Goal: Understand process/instructions: Learn how to perform a task or action

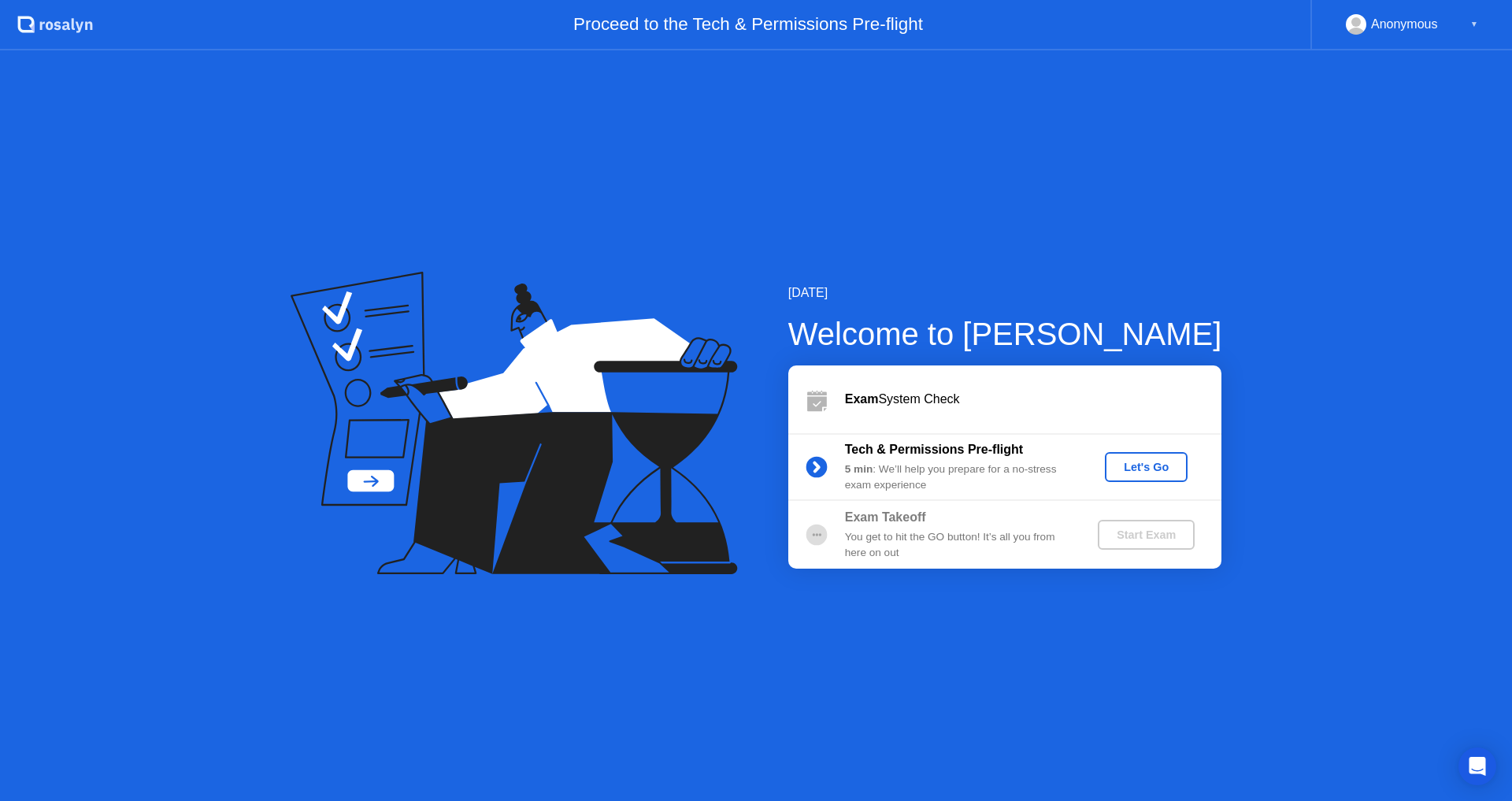
click at [1075, 463] on div "Let's Go" at bounding box center [1146, 467] width 70 height 12
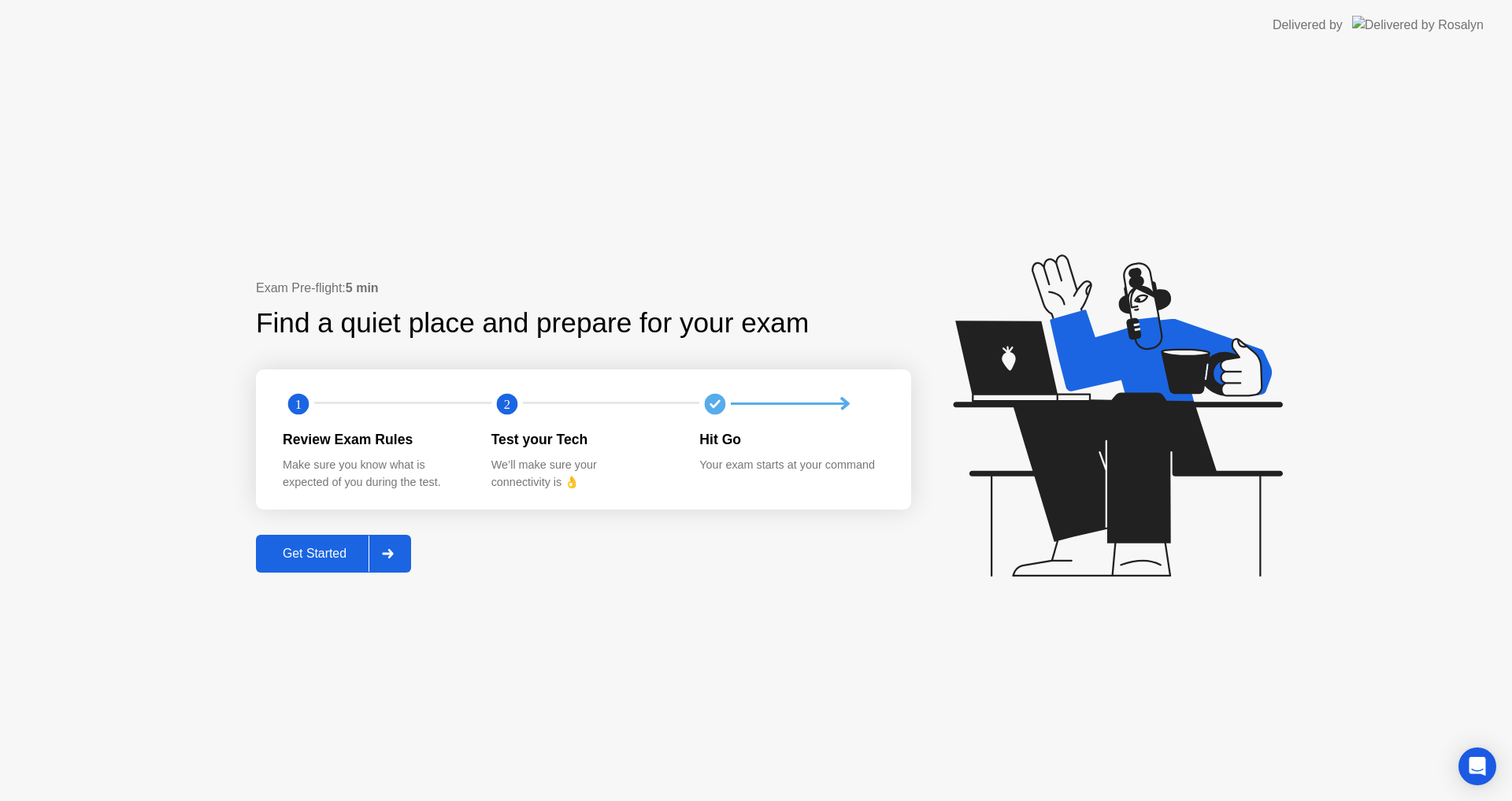
click at [310, 551] on div "Get Started" at bounding box center [315, 554] width 108 height 14
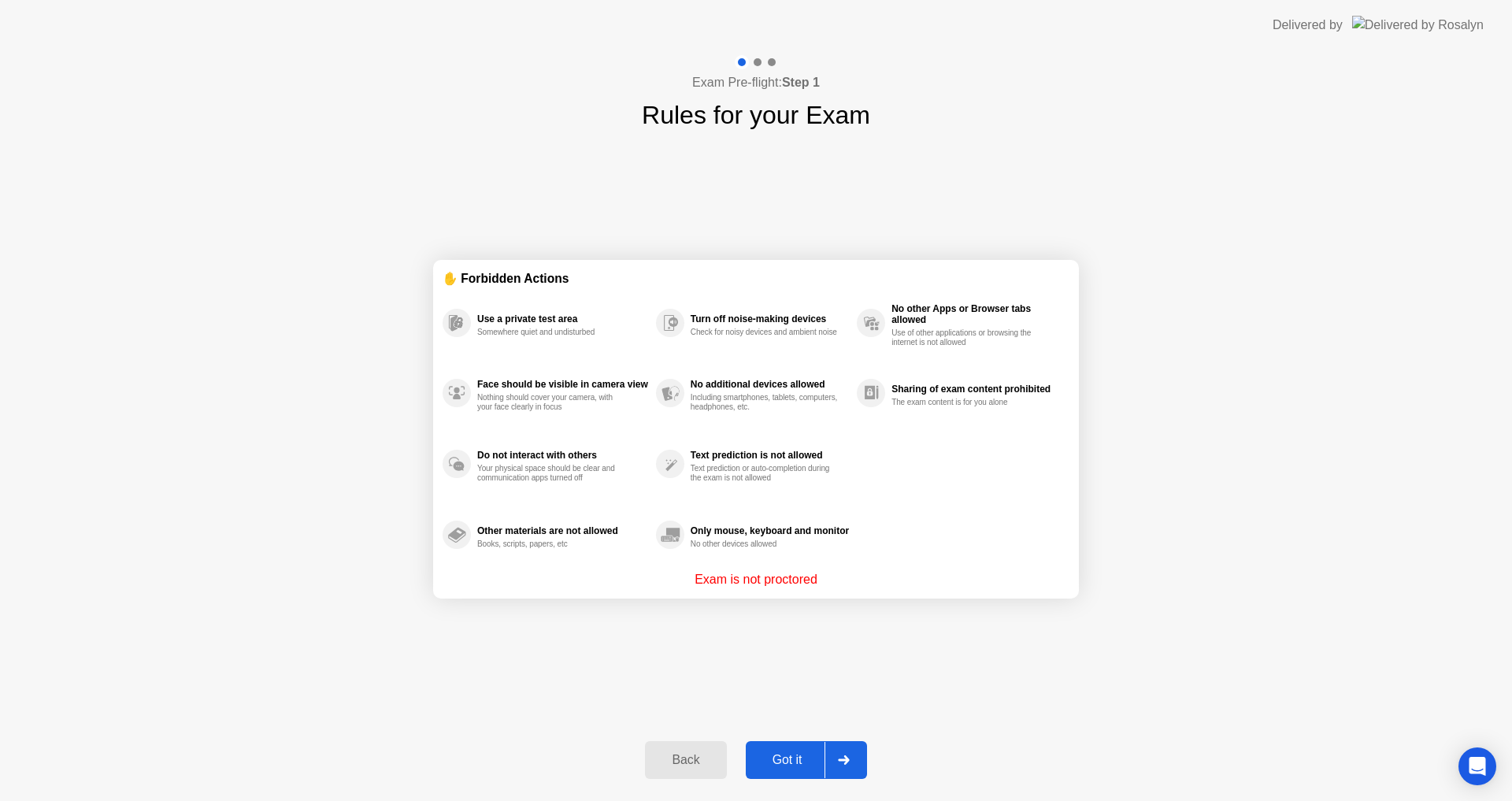
click at [775, 554] on div "Got it" at bounding box center [788, 759] width 74 height 14
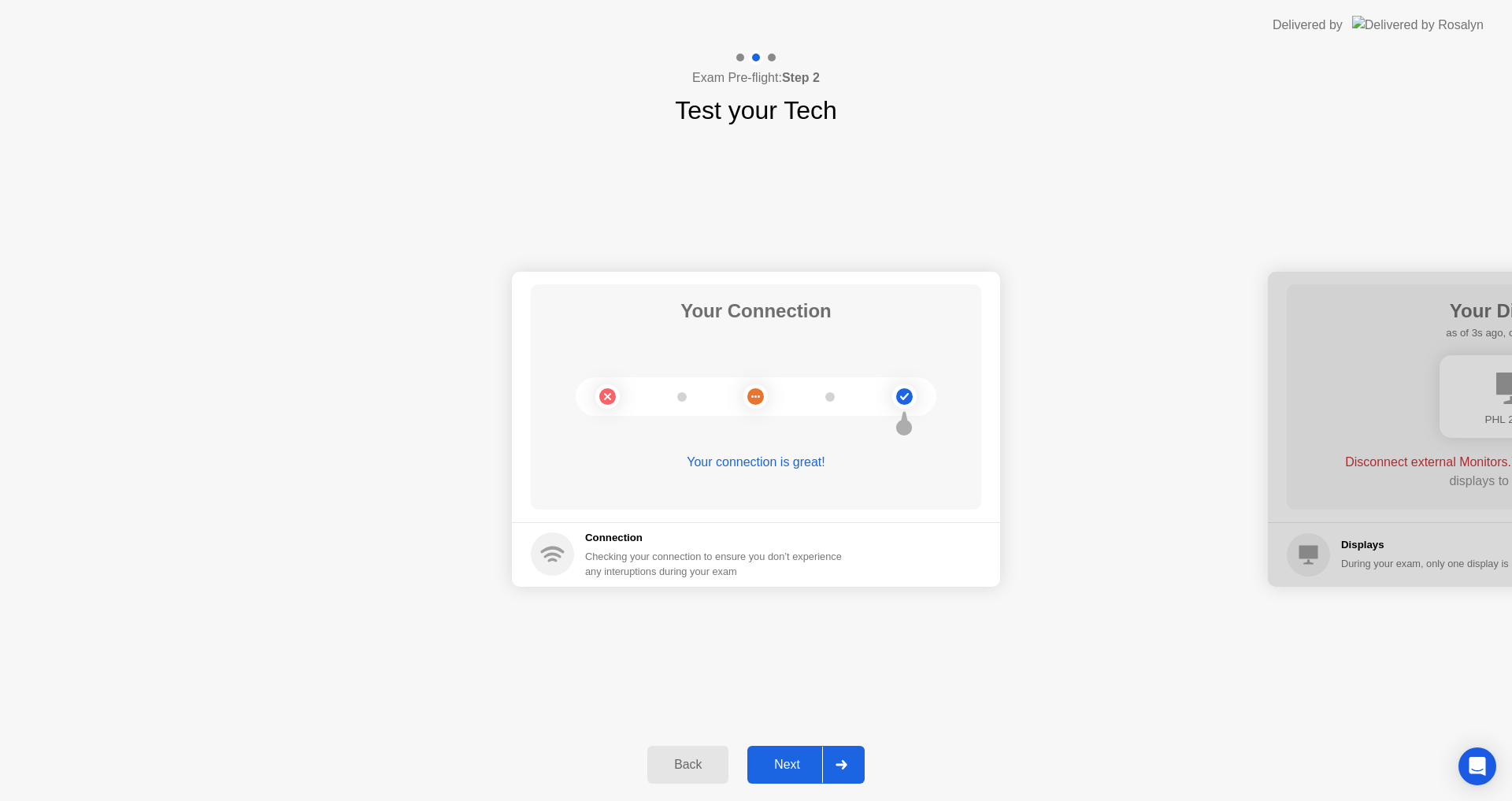
click at [787, 554] on button "Next" at bounding box center [806, 764] width 117 height 38
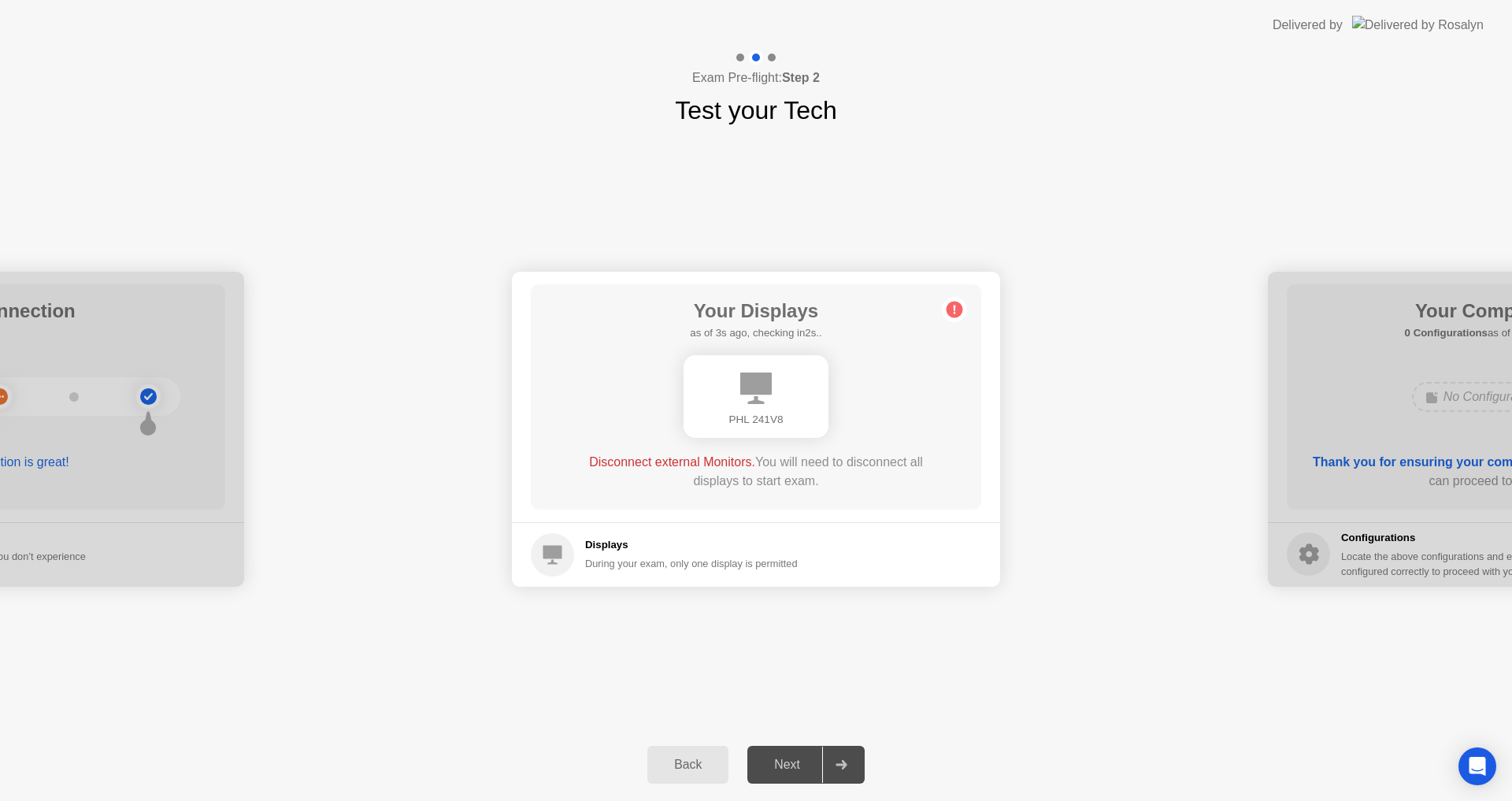
drag, startPoint x: 697, startPoint y: 547, endPoint x: 703, endPoint y: 561, distance: 15.2
click at [698, 551] on h5 "Displays" at bounding box center [691, 545] width 213 height 16
click at [719, 554] on div "During your exam, only one display is permitted" at bounding box center [691, 563] width 213 height 15
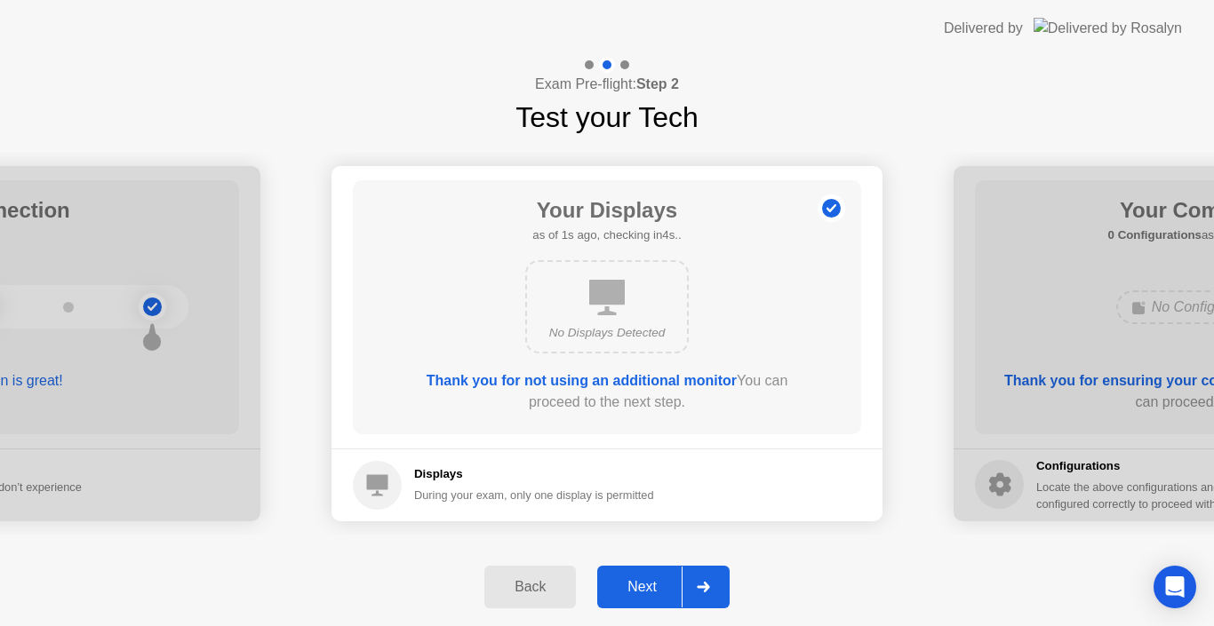
click at [621, 579] on div "Next" at bounding box center [641, 587] width 79 height 16
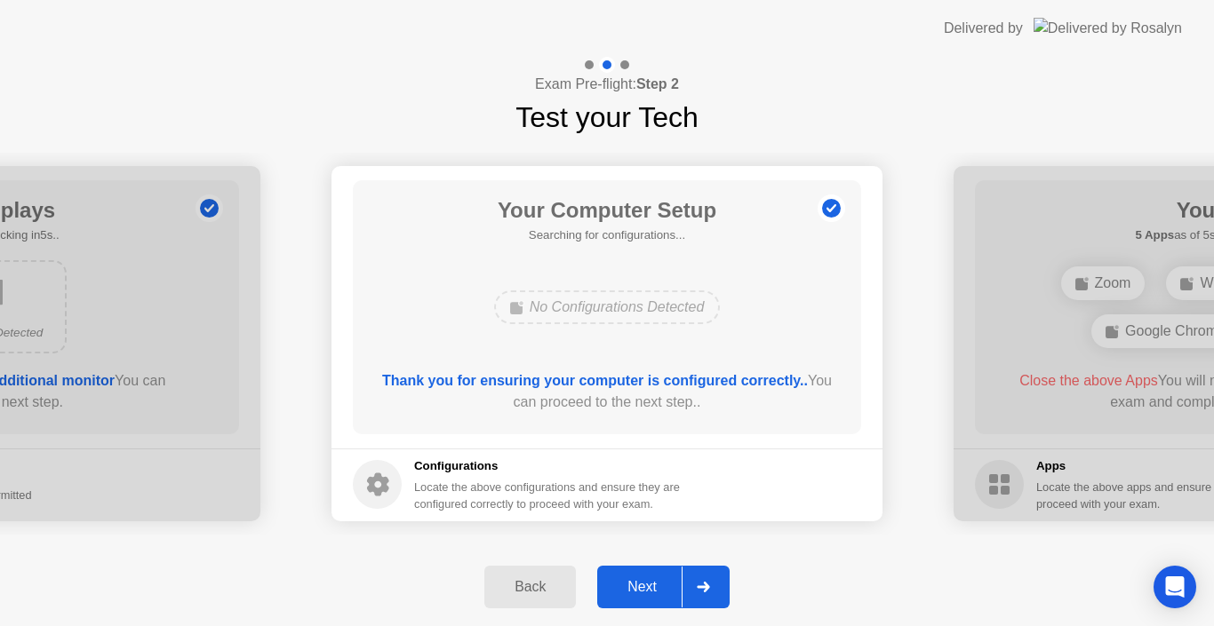
click at [637, 582] on div "Next" at bounding box center [641, 587] width 79 height 16
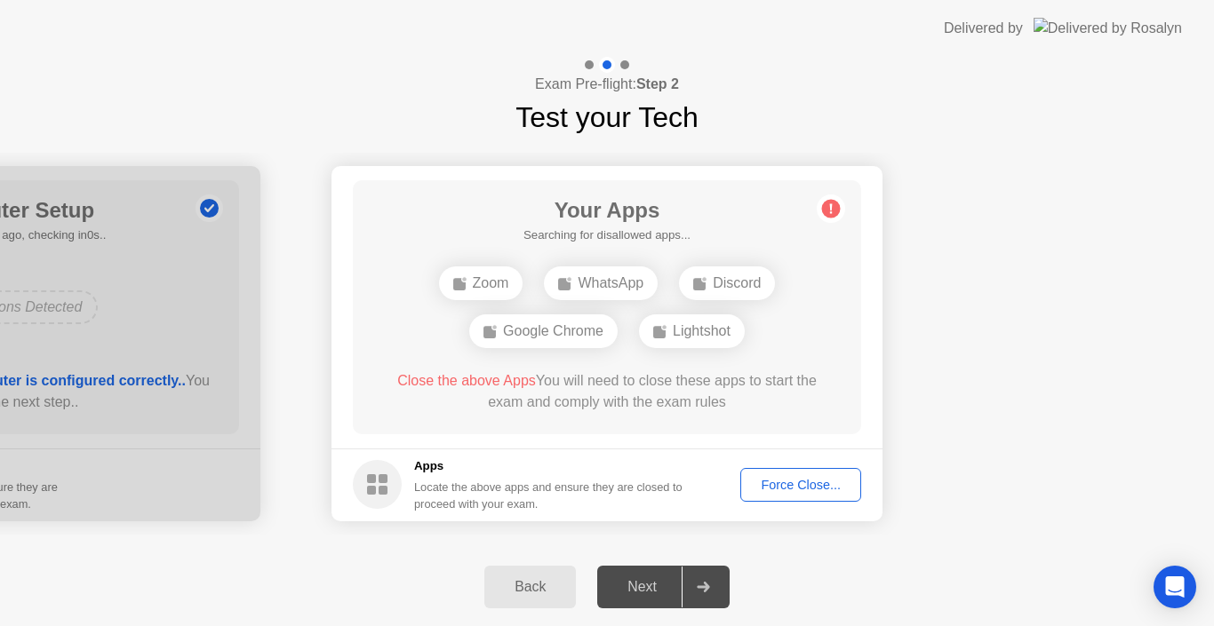
click at [812, 479] on div "Force Close..." at bounding box center [800, 485] width 108 height 14
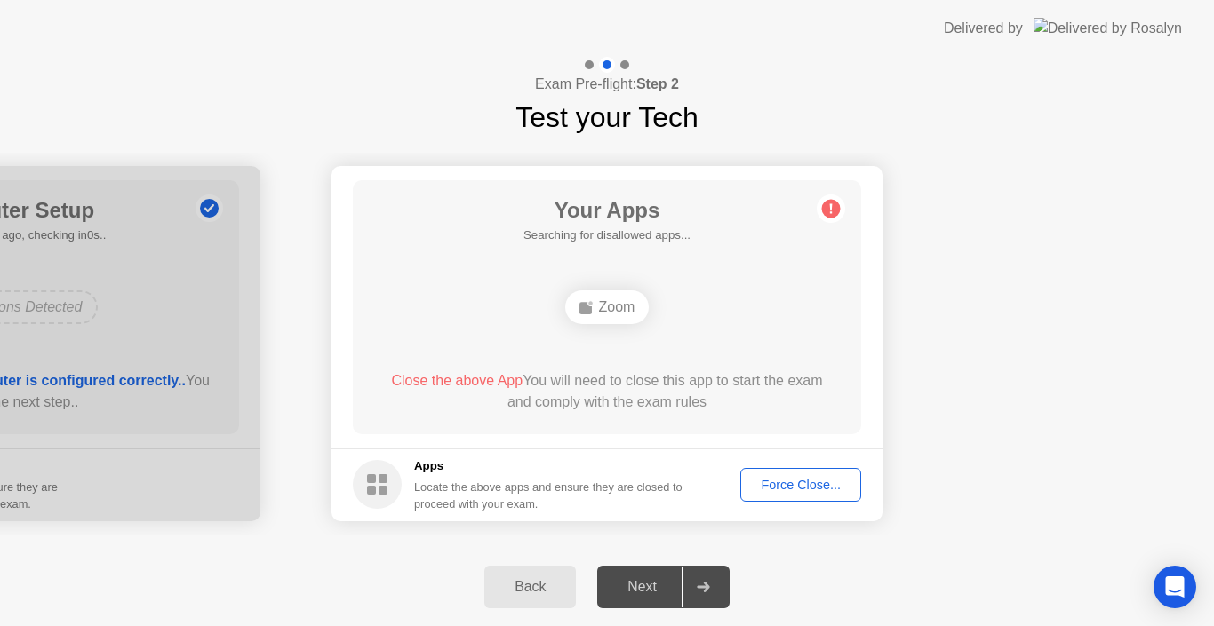
click at [809, 492] on div "Force Close..." at bounding box center [800, 485] width 108 height 14
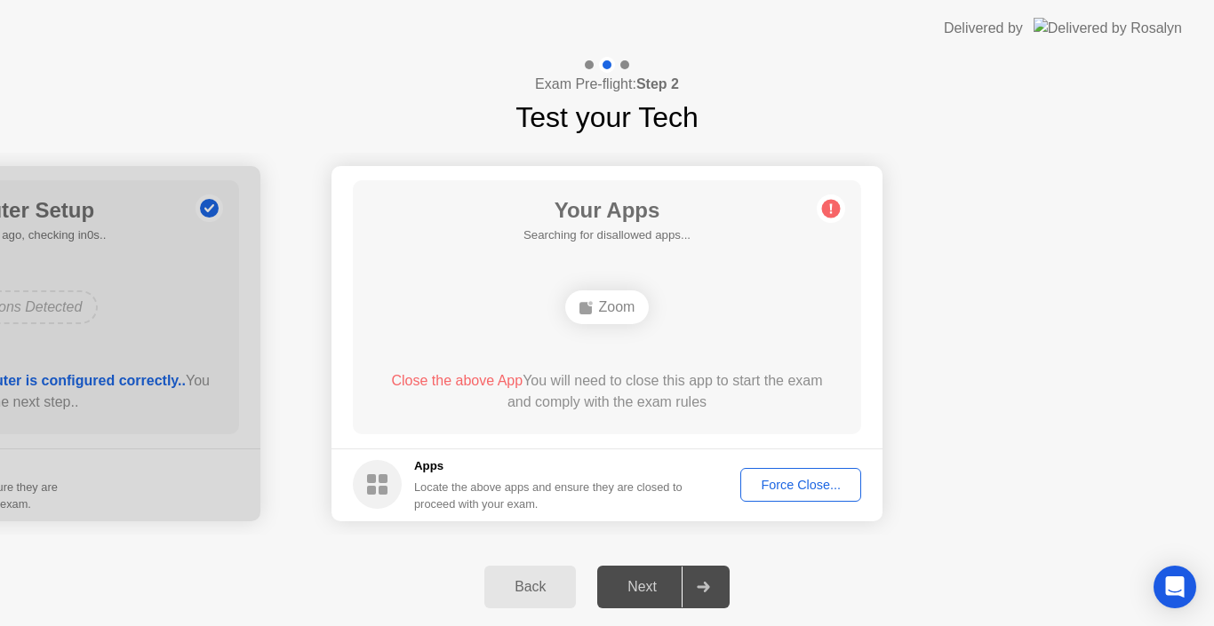
click at [784, 478] on div "Force Close..." at bounding box center [800, 485] width 108 height 14
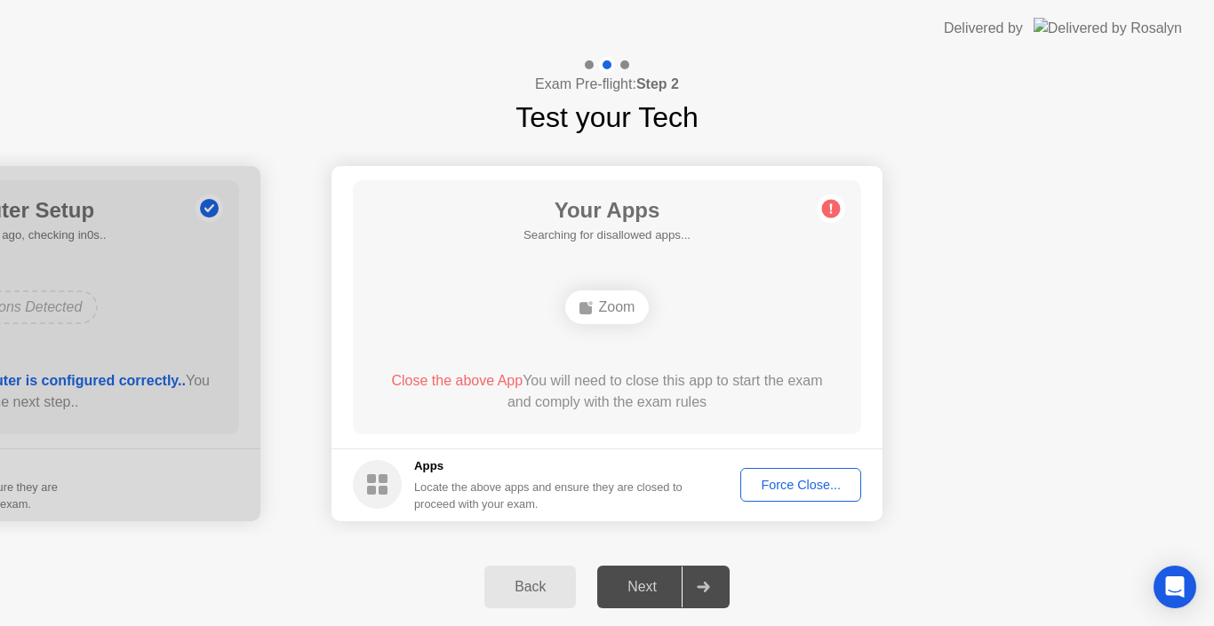
click at [617, 280] on div "Your Apps Searching for disallowed apps... Zoom Close the above App You will ne…" at bounding box center [607, 307] width 508 height 254
click at [620, 320] on div "Zoom" at bounding box center [607, 308] width 84 height 34
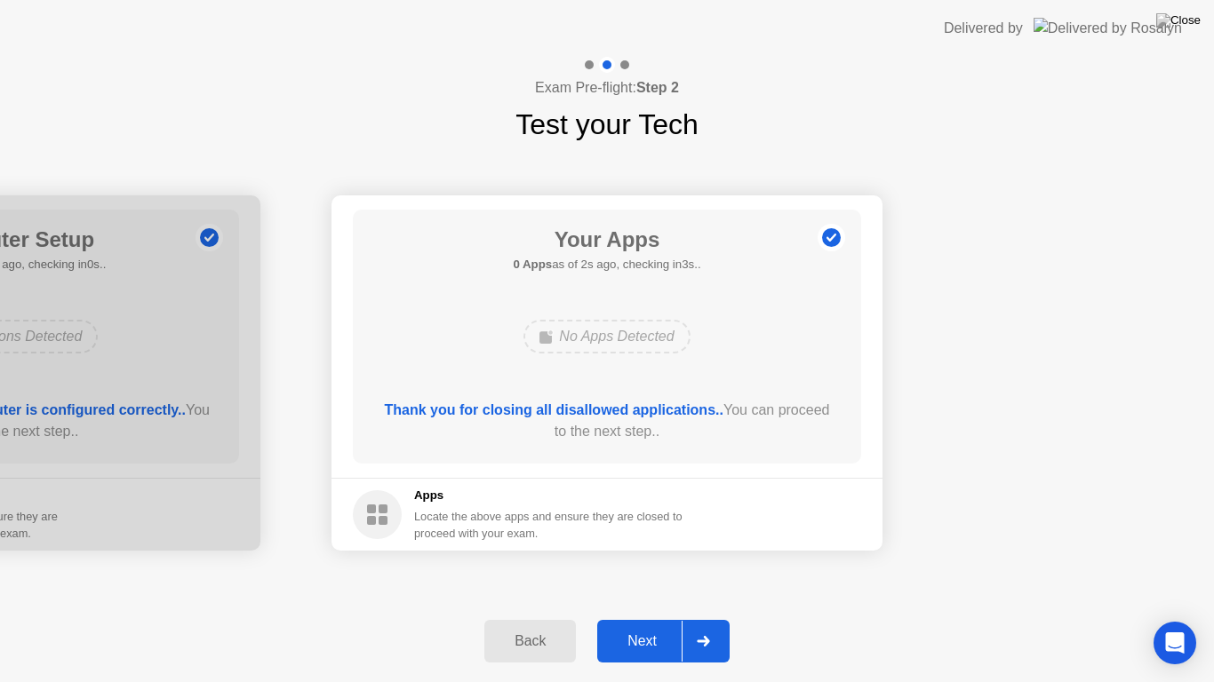
click at [631, 625] on div "Next" at bounding box center [641, 641] width 79 height 16
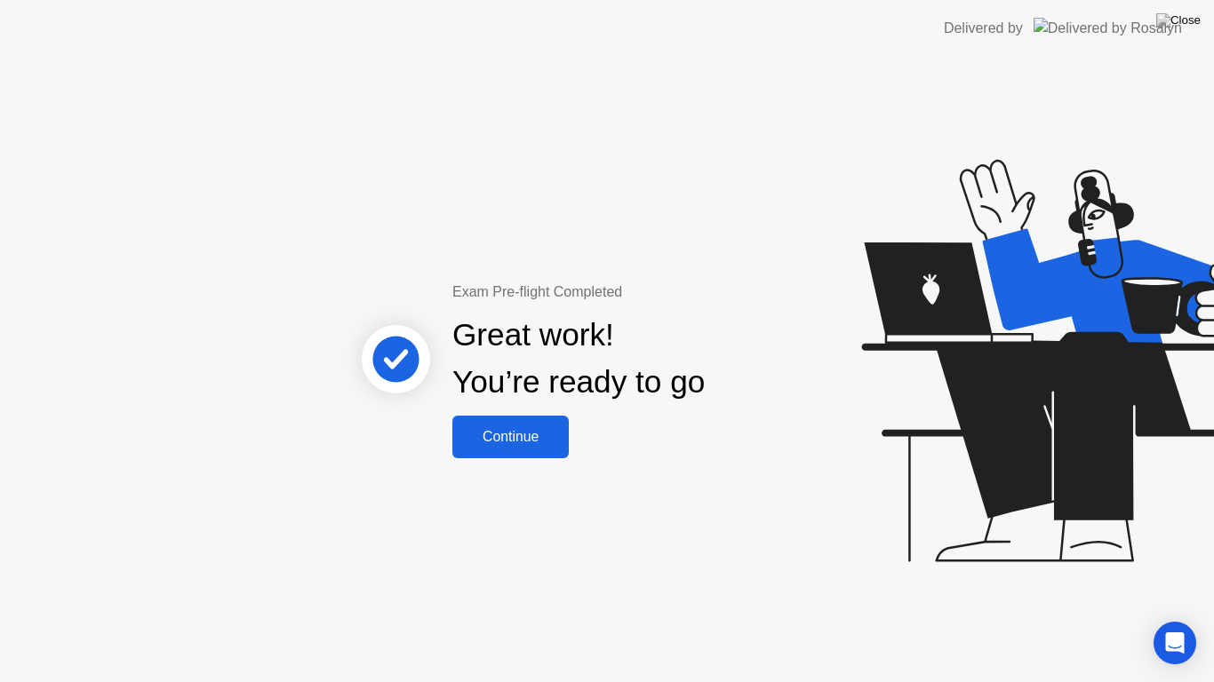
click at [533, 438] on div "Continue" at bounding box center [511, 437] width 106 height 16
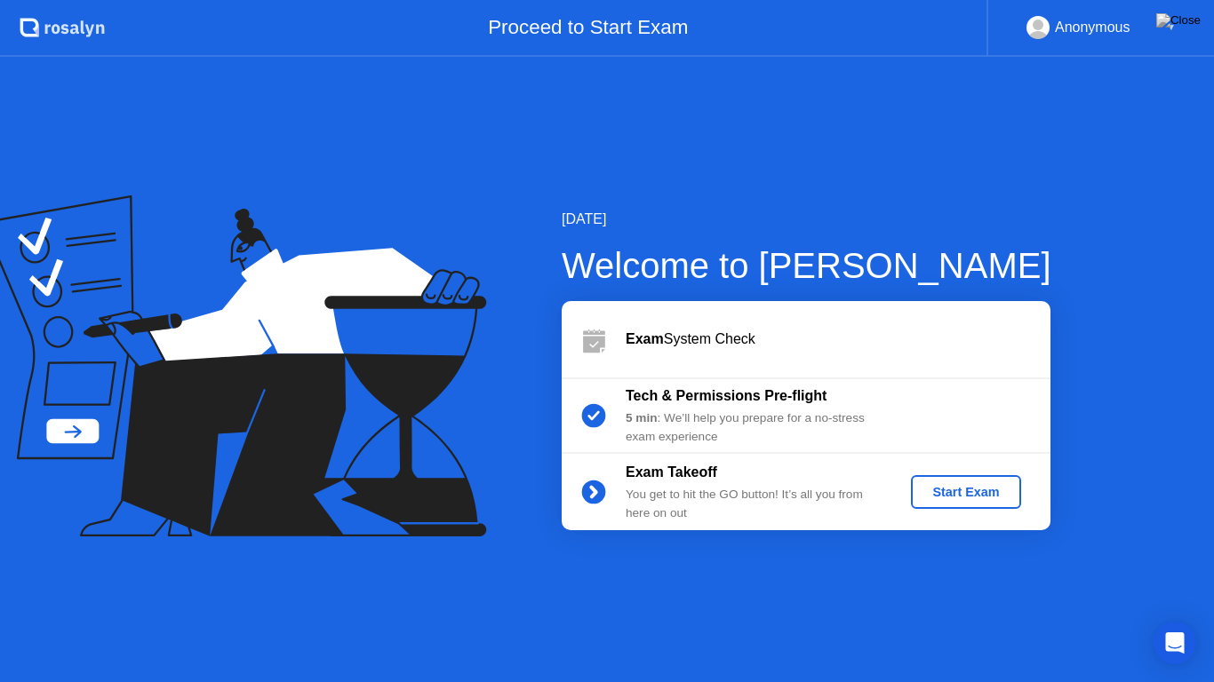
drag, startPoint x: 435, startPoint y: 23, endPoint x: 411, endPoint y: 175, distance: 153.8
click at [414, 173] on app-layout-with-header ".st0{fill:#f0f8ff;} .st1{fill:#d4e3ff;} .st2{fill:#b4c2ff;} background Proceed …" at bounding box center [607, 341] width 1214 height 682
drag, startPoint x: 984, startPoint y: 0, endPoint x: 1145, endPoint y: 12, distance: 161.3
click at [903, 298] on app-layout-with-header ".st0{fill:#f0f8ff;} .st1{fill:#d4e3ff;} .st2{fill:#b4c2ff;} background Proceed …" at bounding box center [607, 341] width 1214 height 682
click at [786, 120] on div "[DATE] Welcome to [PERSON_NAME] Exam System Check Tech & Permissions Pre-flight…" at bounding box center [607, 369] width 1214 height 625
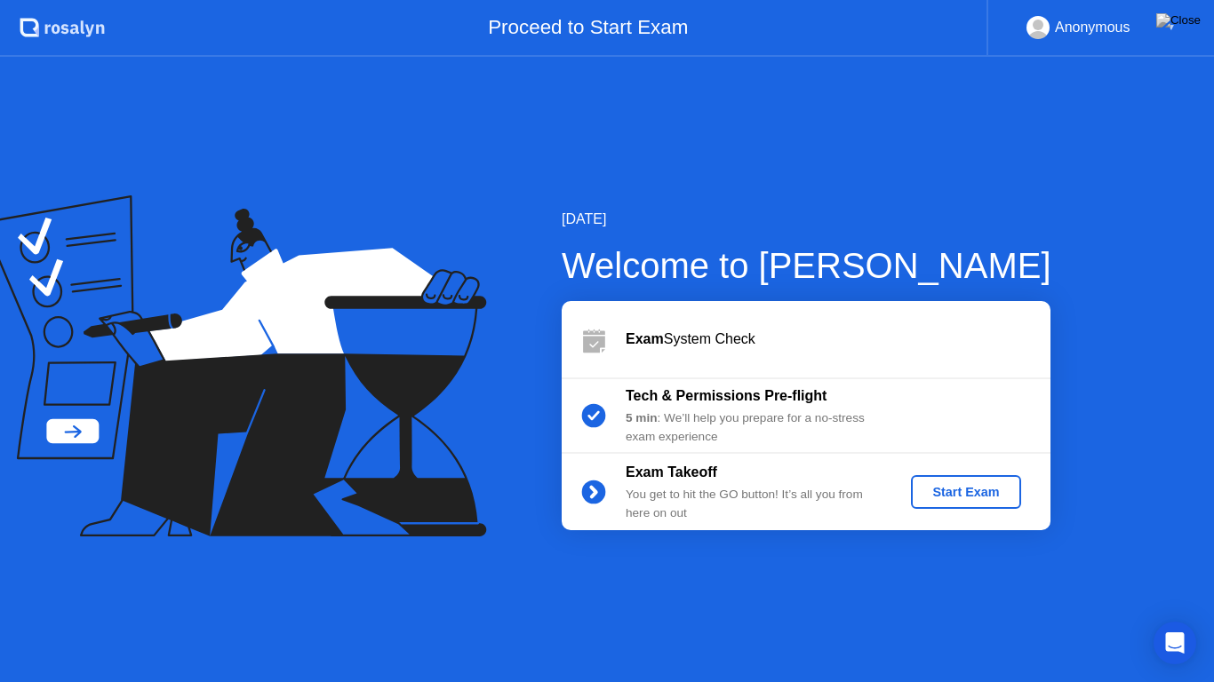
click at [1195, 22] on img at bounding box center [1178, 20] width 44 height 14
